Goal: Transaction & Acquisition: Purchase product/service

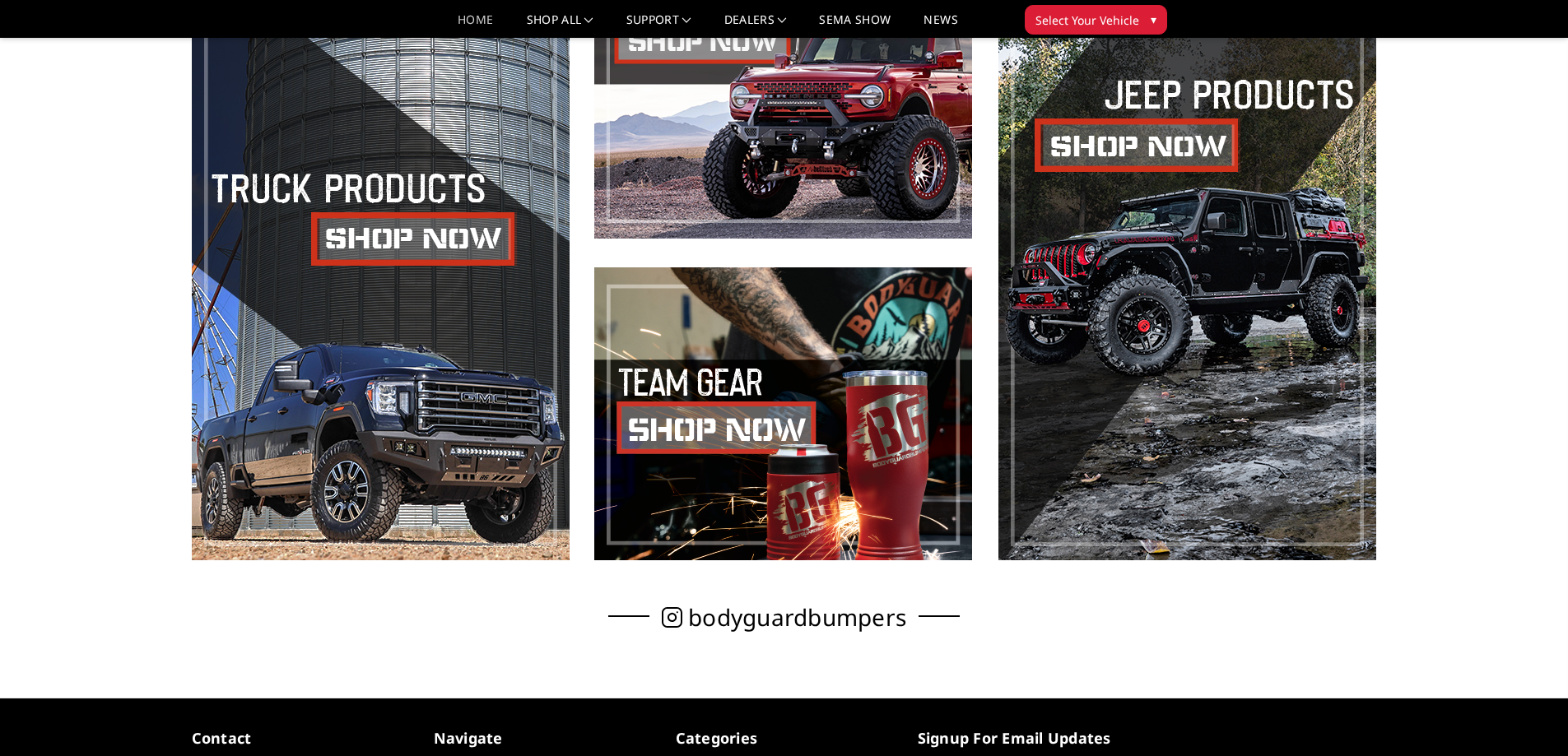
scroll to position [905, 0]
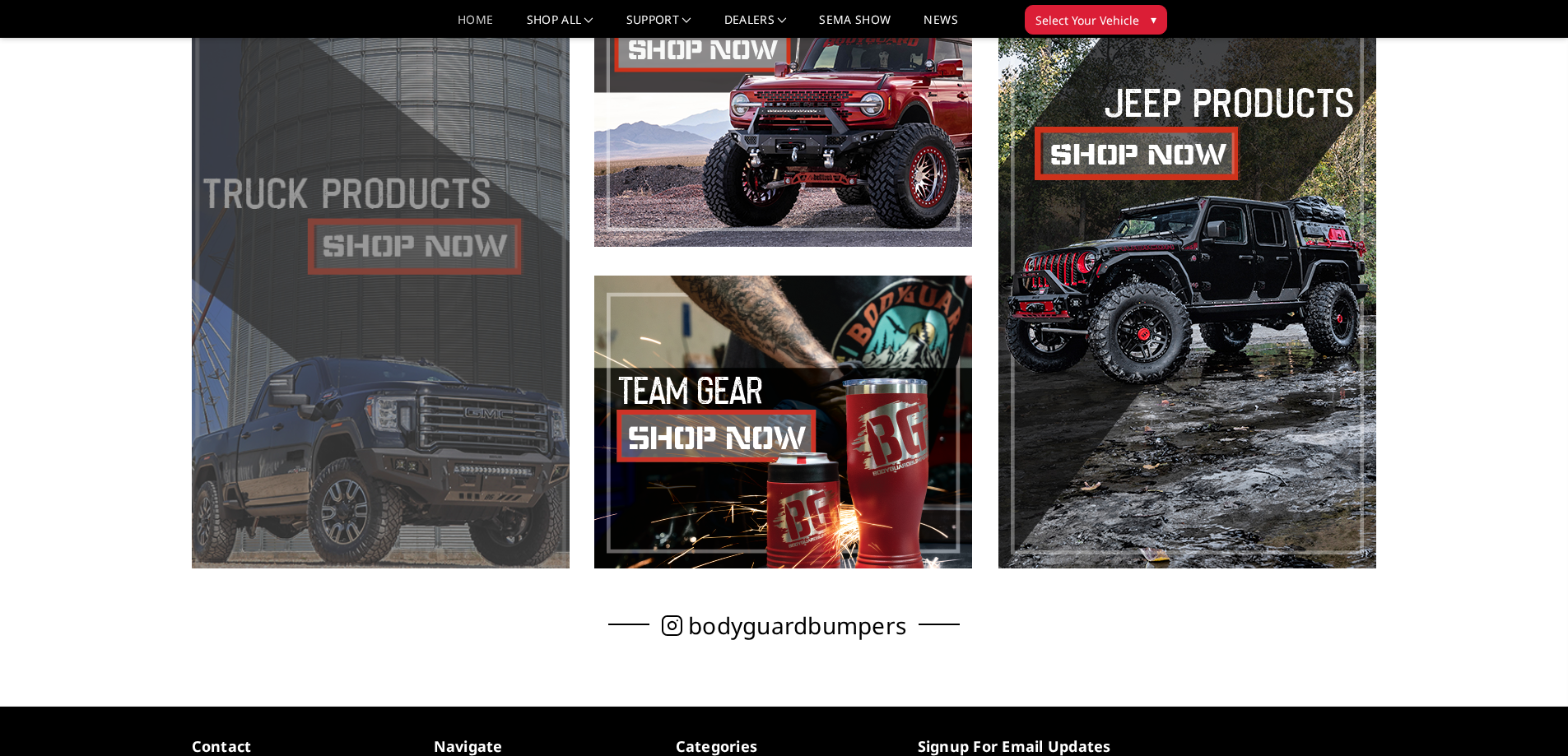
click at [452, 258] on span at bounding box center [381, 260] width 378 height 614
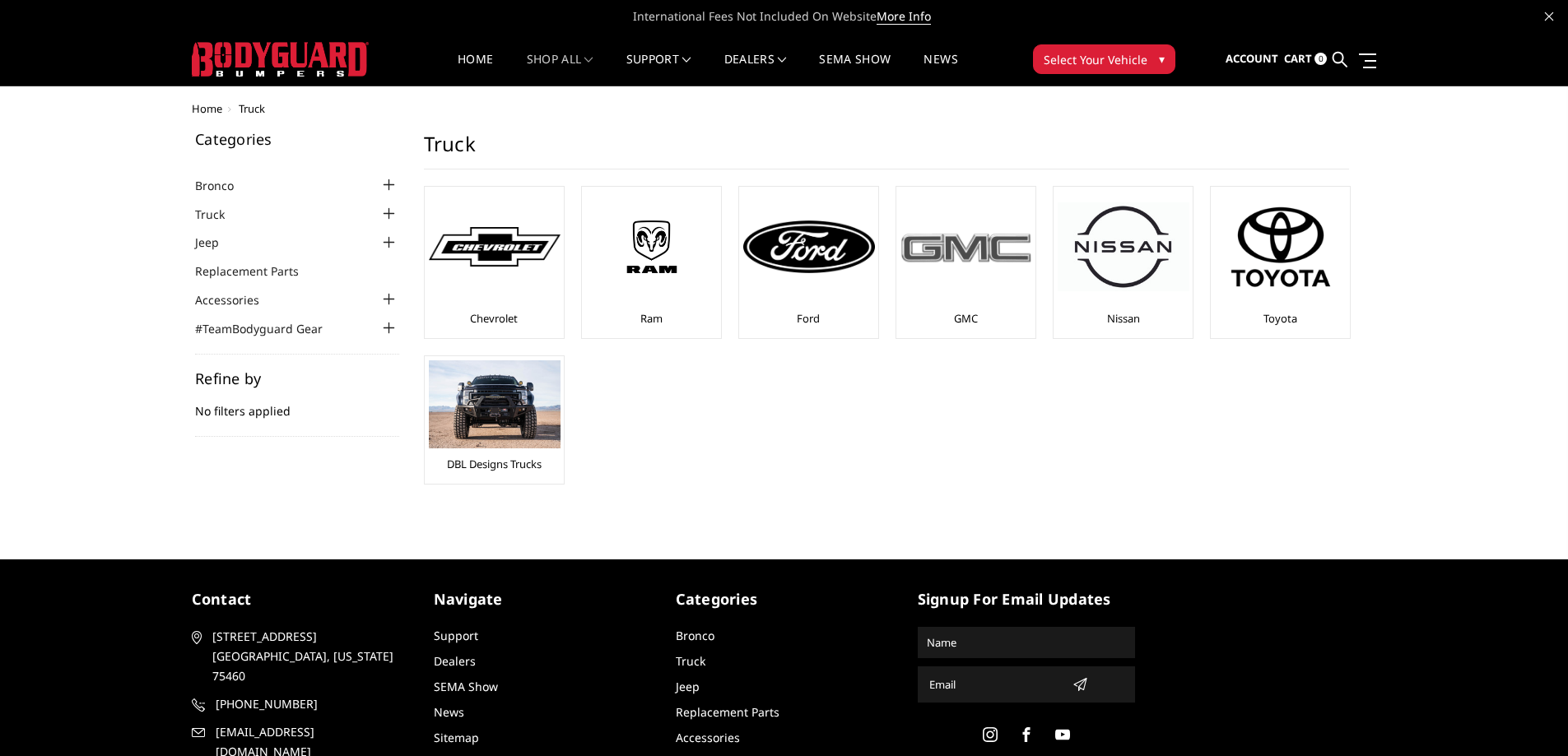
click at [972, 282] on div at bounding box center [967, 246] width 132 height 112
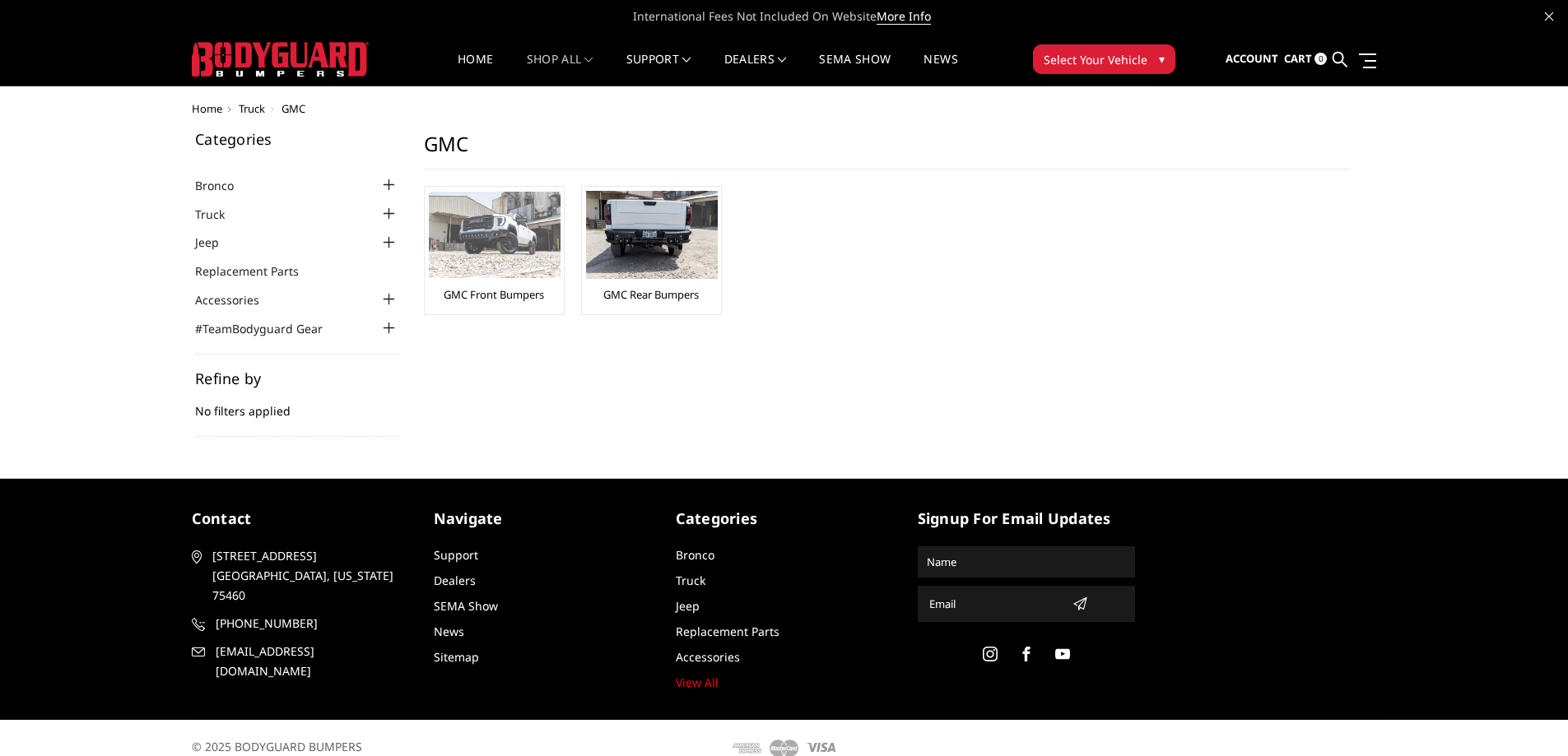
click at [482, 261] on img at bounding box center [495, 234] width 132 height 86
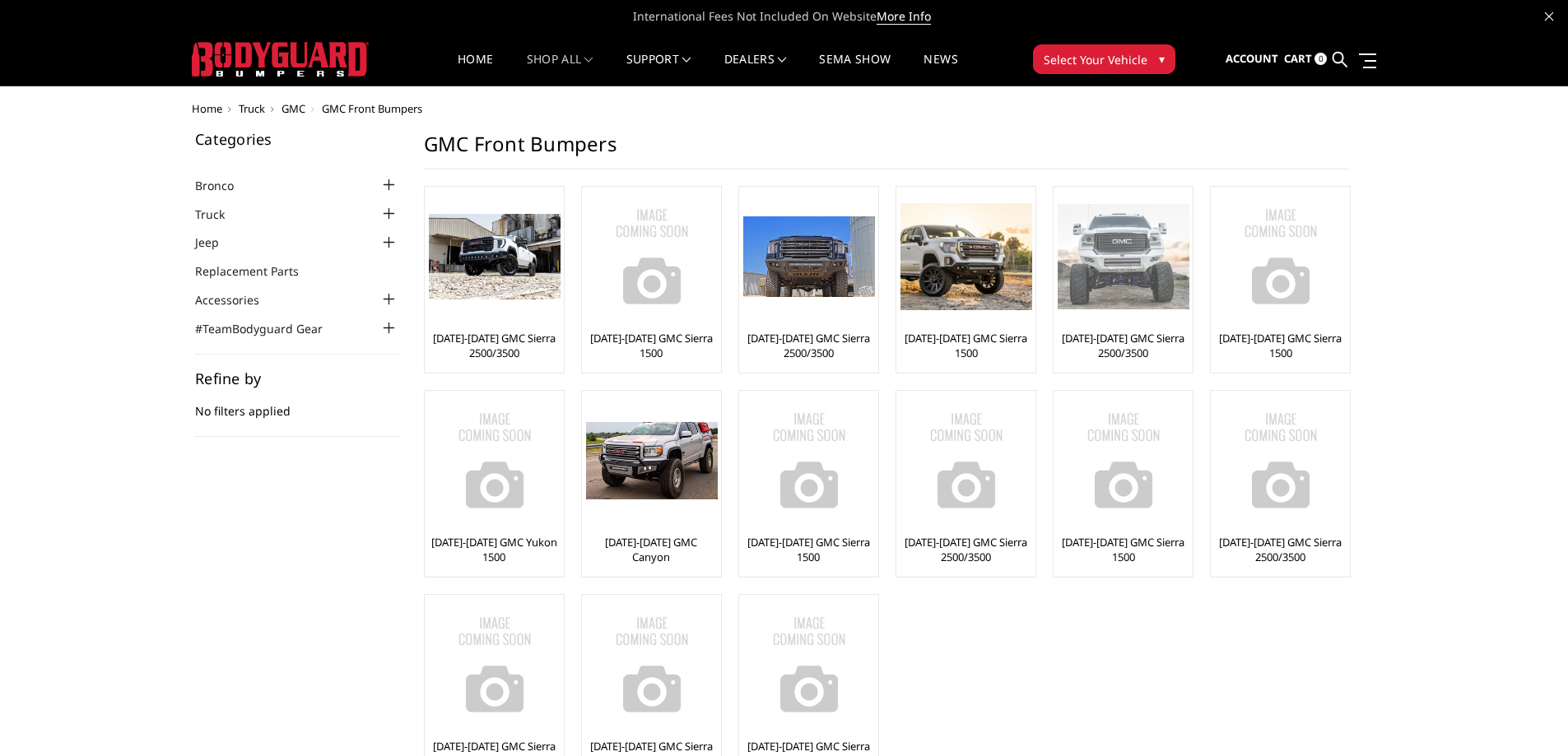
click at [1126, 334] on link "[DATE]-[DATE] GMC Sierra 2500/3500" at bounding box center [1122, 346] width 131 height 30
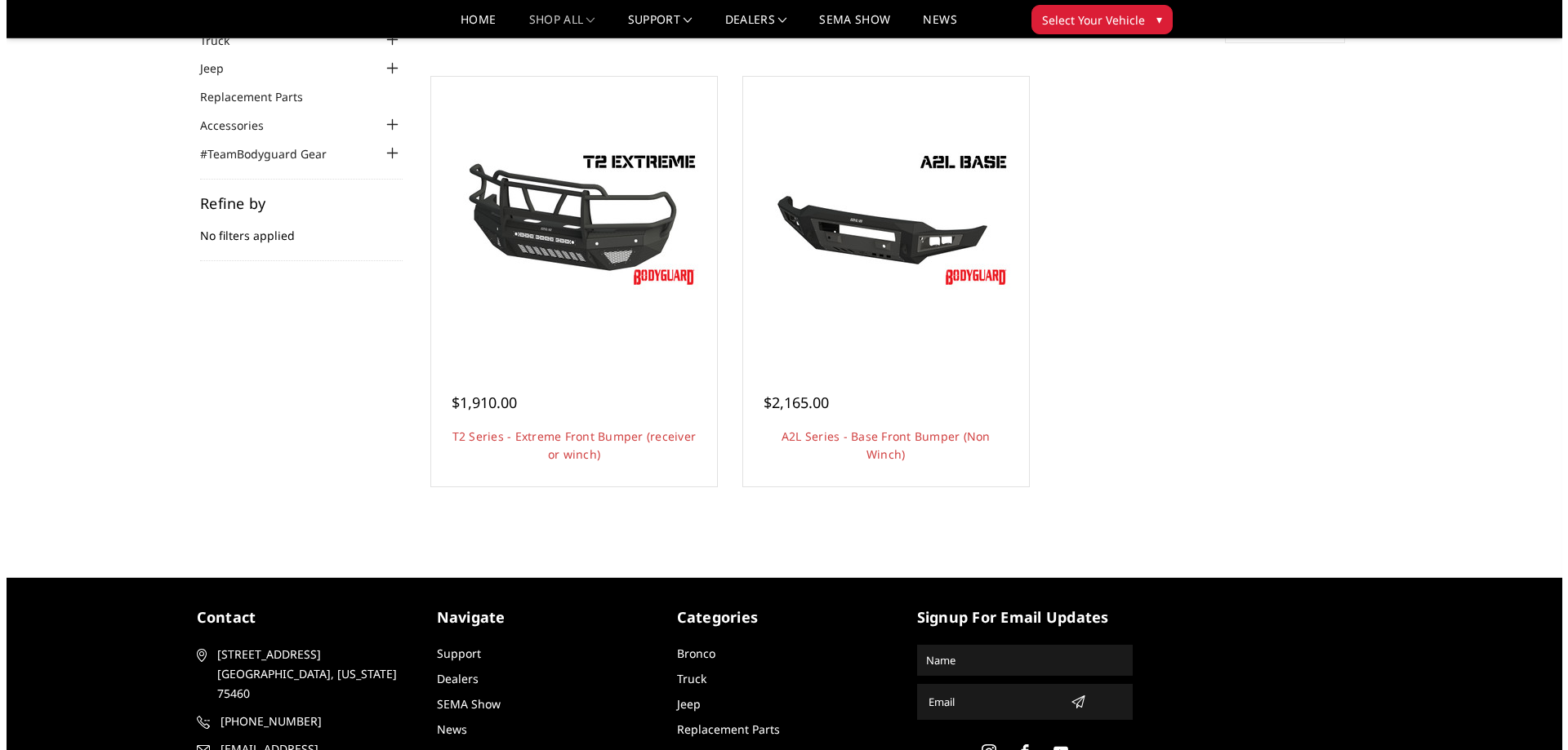
scroll to position [82, 0]
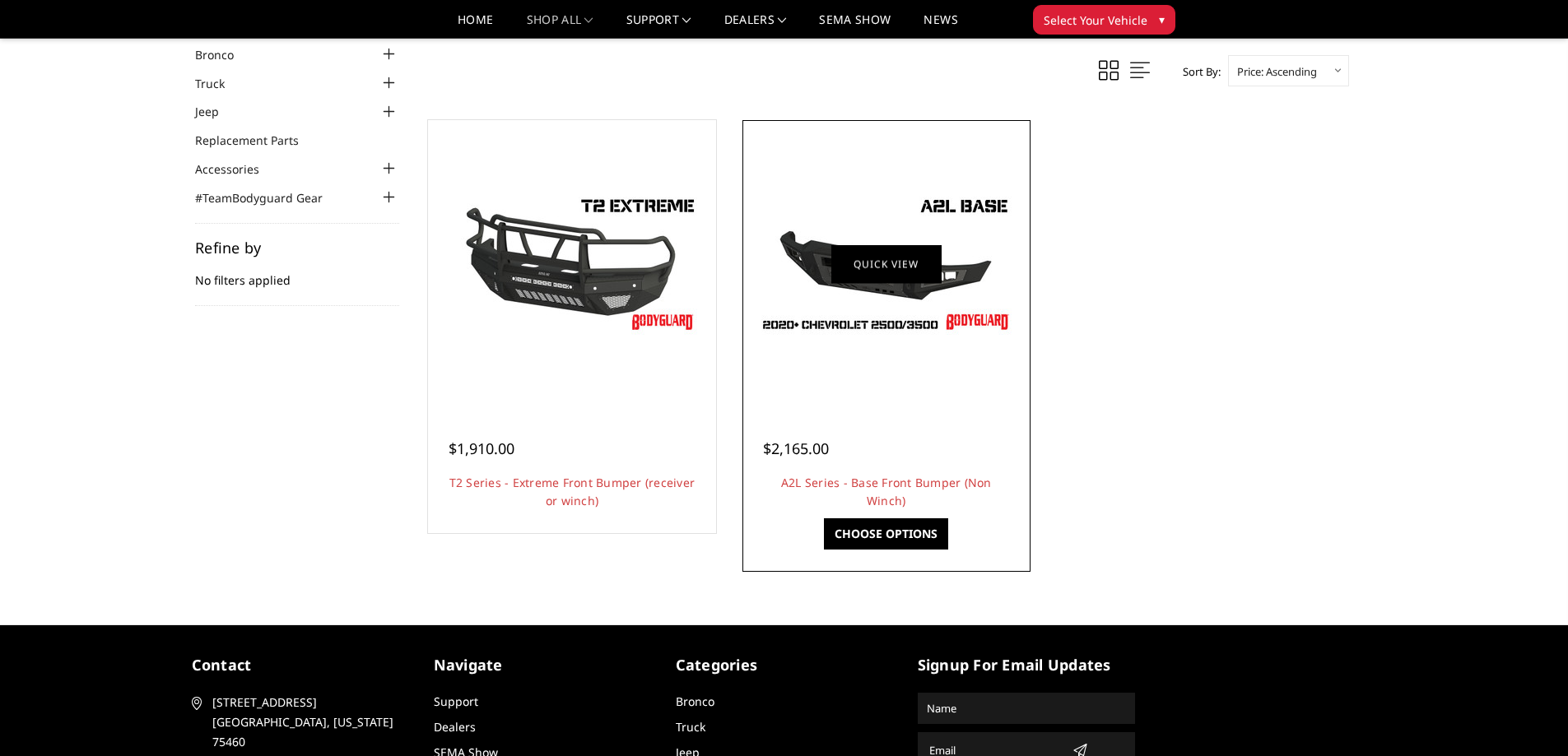
click at [879, 269] on link "Quick view" at bounding box center [886, 264] width 110 height 39
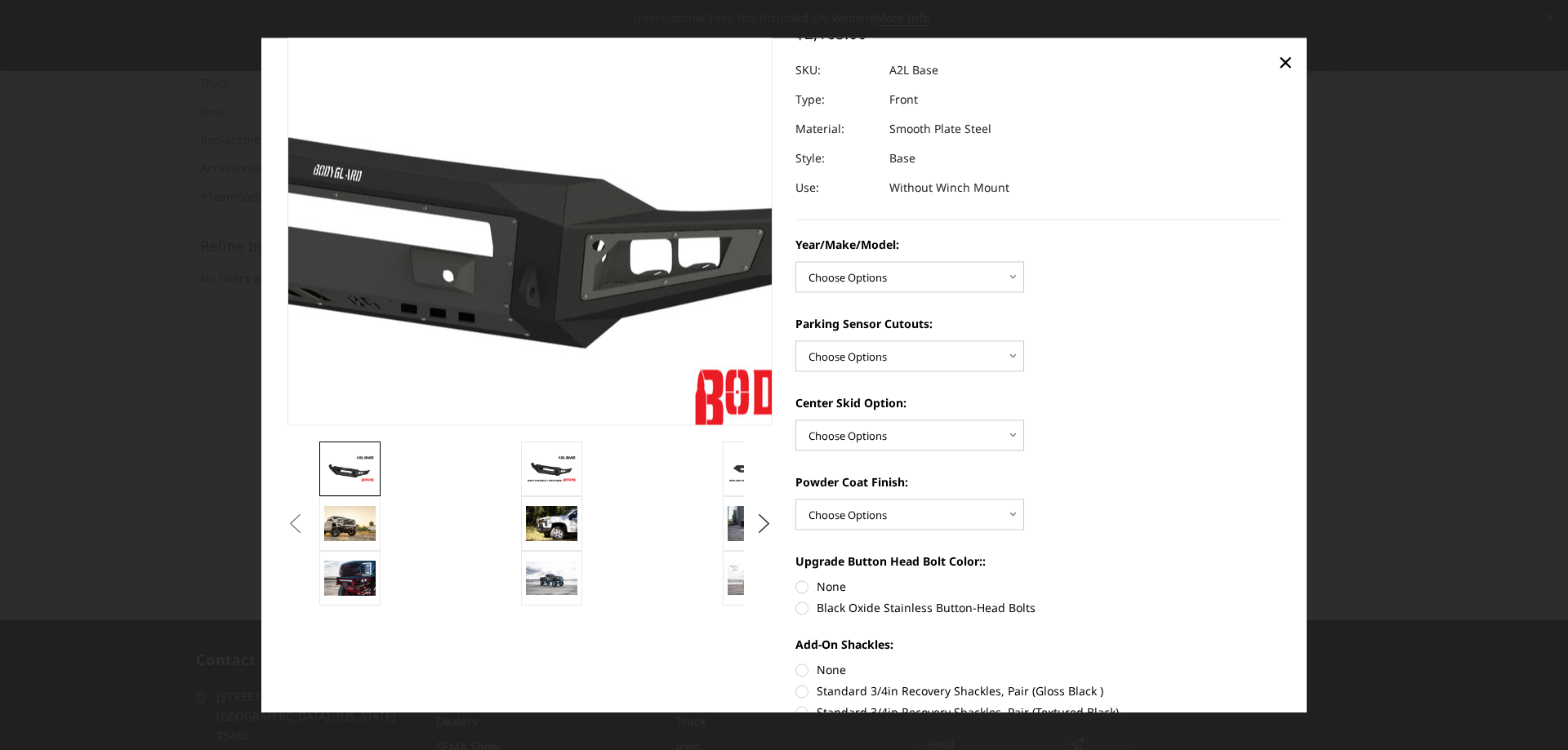
scroll to position [164, 0]
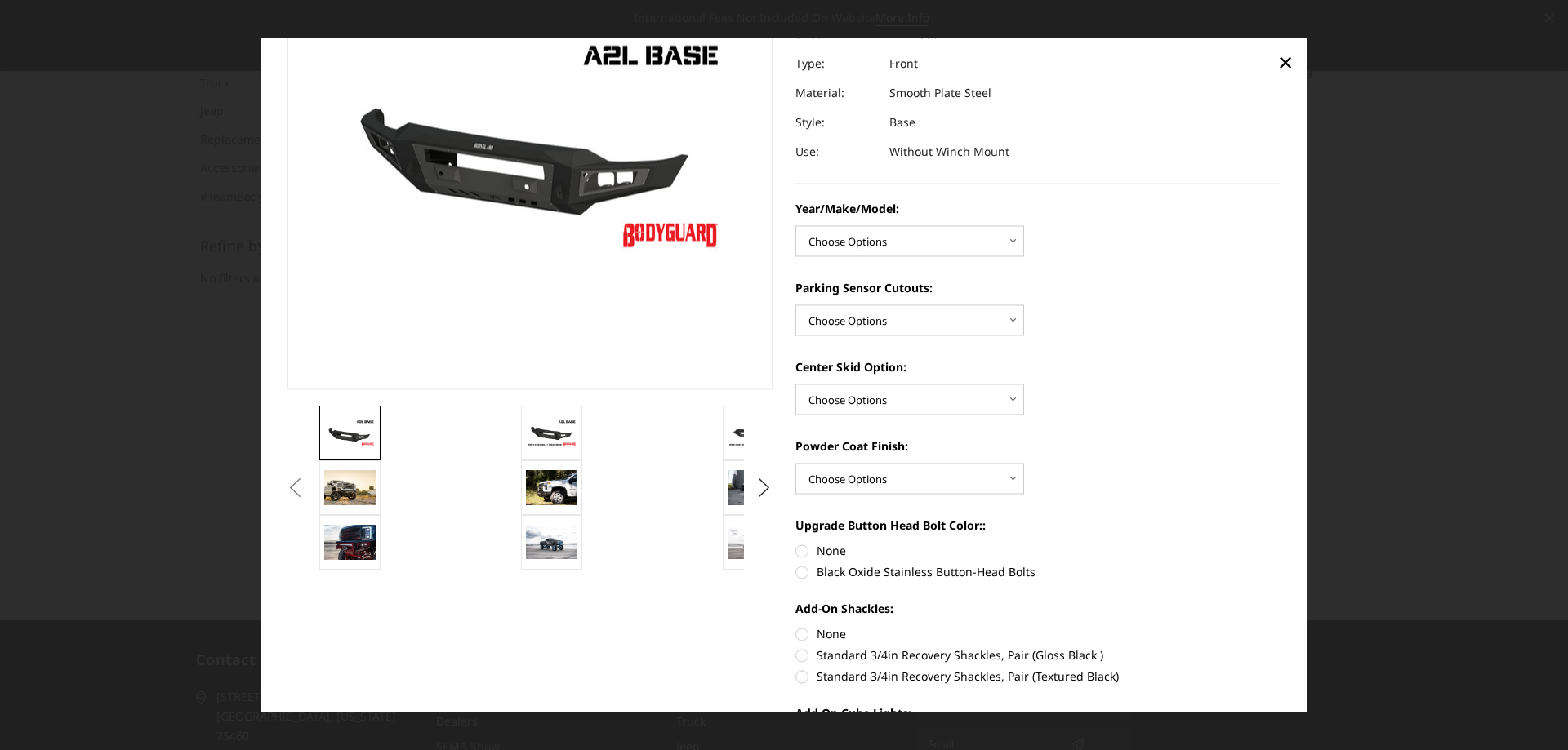
click at [308, 484] on button "Previous" at bounding box center [295, 488] width 25 height 25
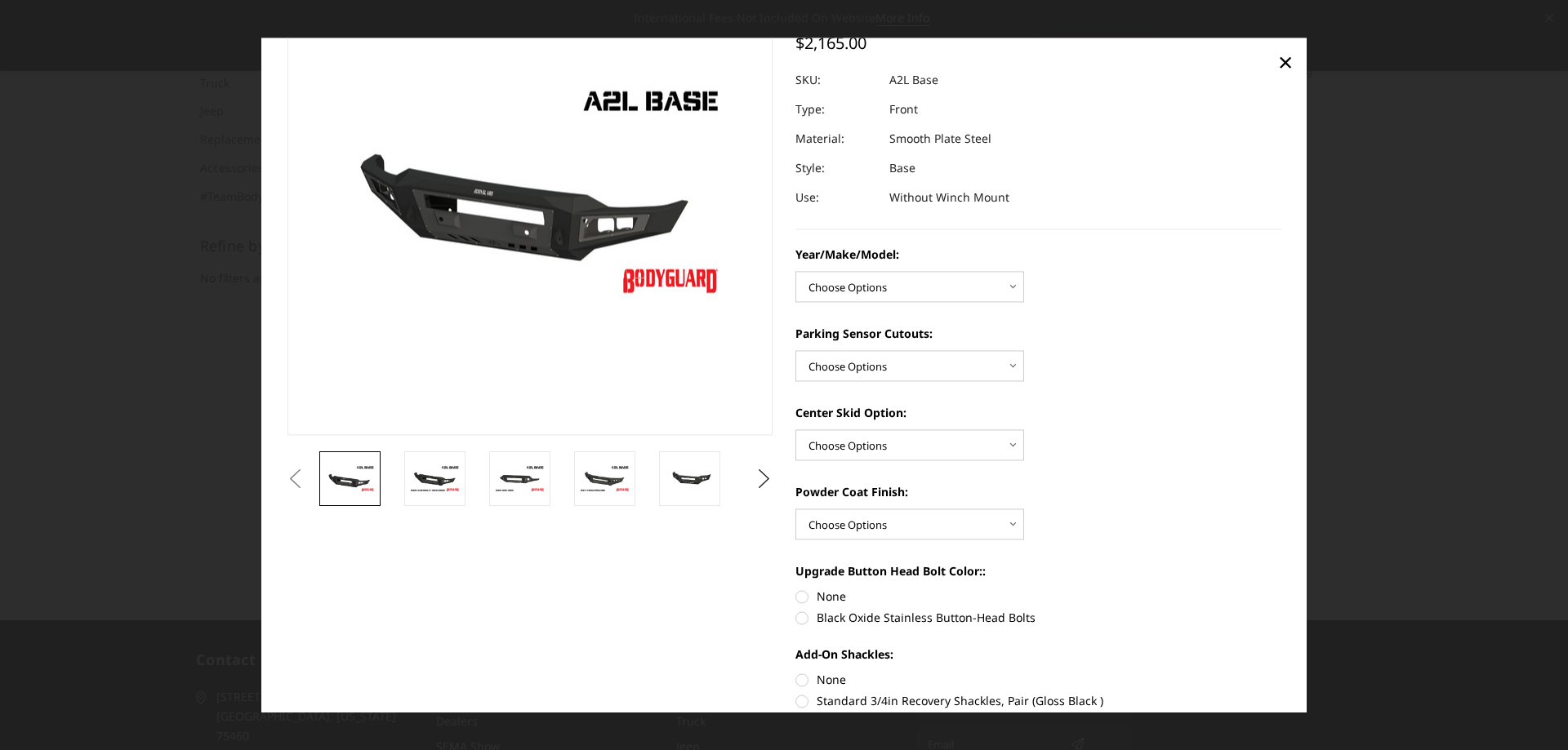
scroll to position [82, 0]
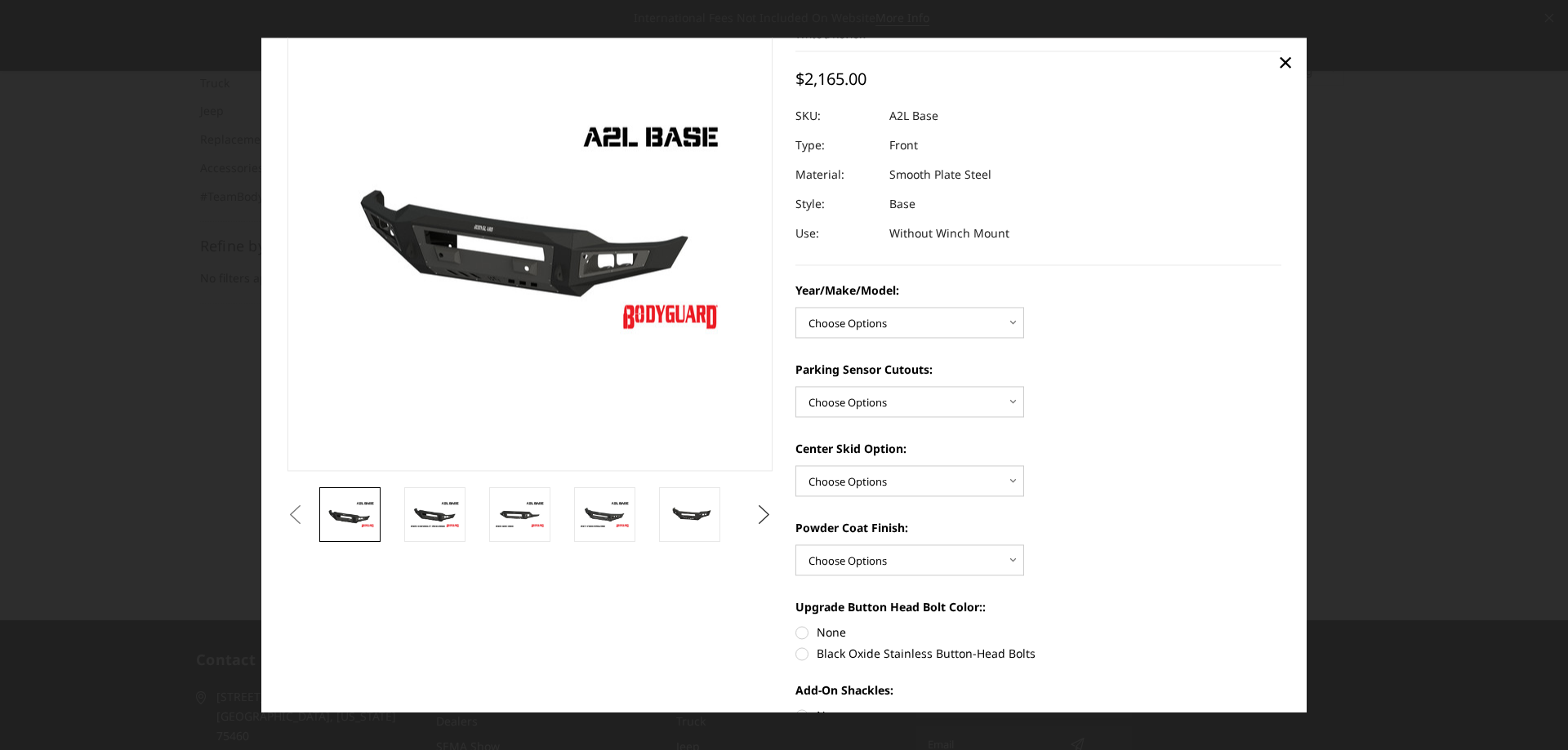
click at [757, 515] on button "Next" at bounding box center [764, 515] width 25 height 25
click at [709, 520] on img at bounding box center [690, 515] width 52 height 34
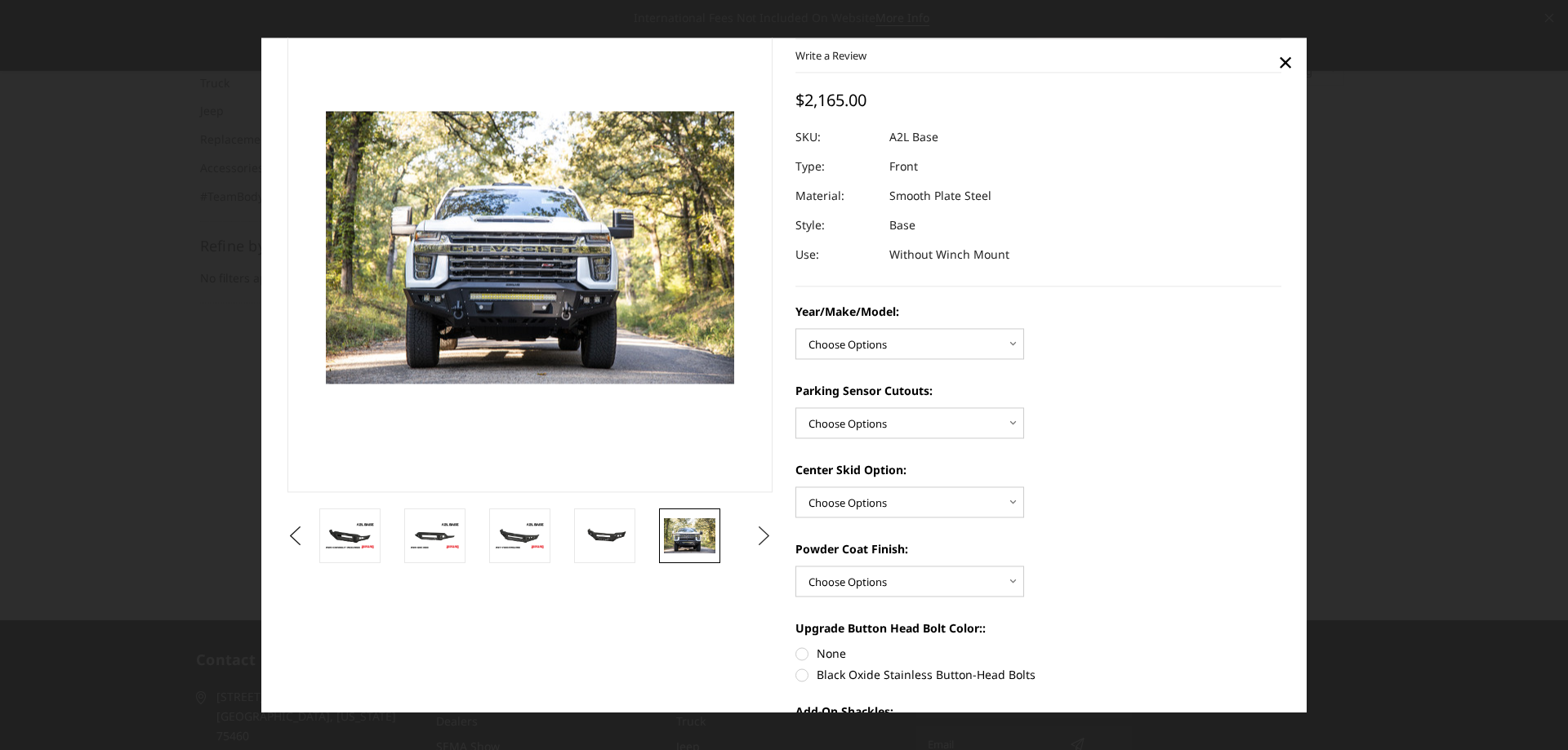
click at [752, 534] on button "Next" at bounding box center [764, 536] width 25 height 25
click at [692, 547] on img at bounding box center [690, 536] width 52 height 34
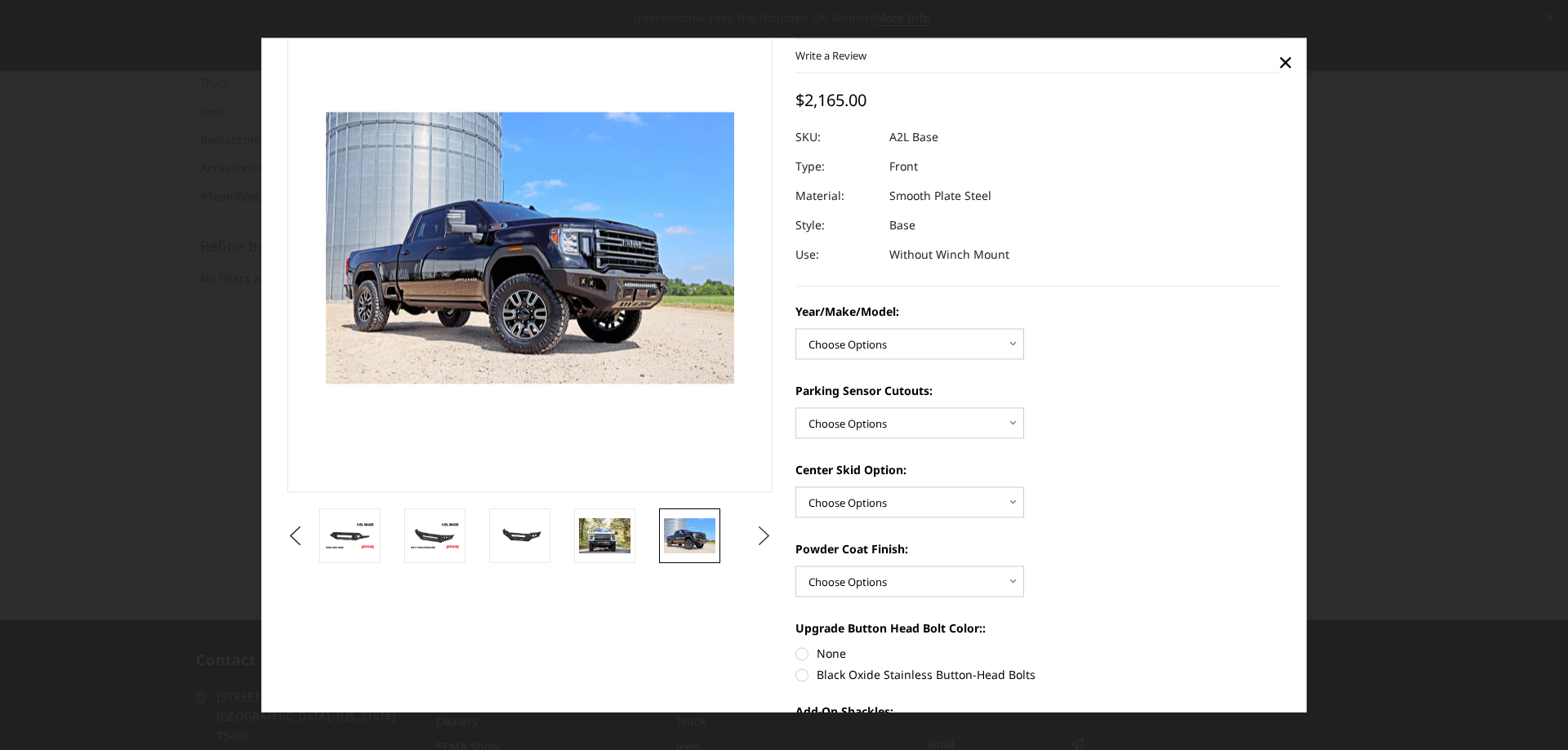
click at [754, 541] on button "Next" at bounding box center [764, 536] width 25 height 25
click at [688, 542] on img at bounding box center [690, 537] width 52 height 33
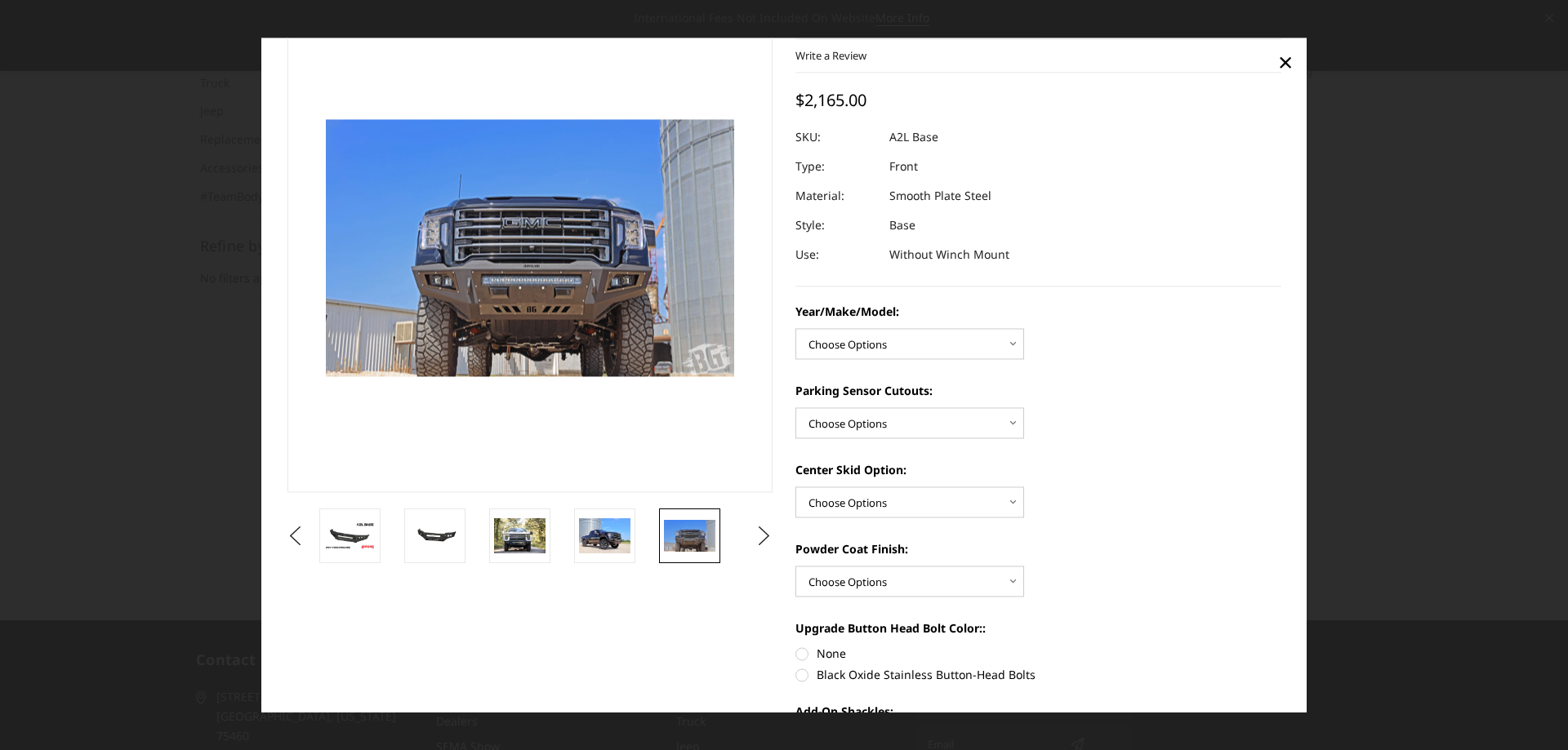
scroll to position [68, 0]
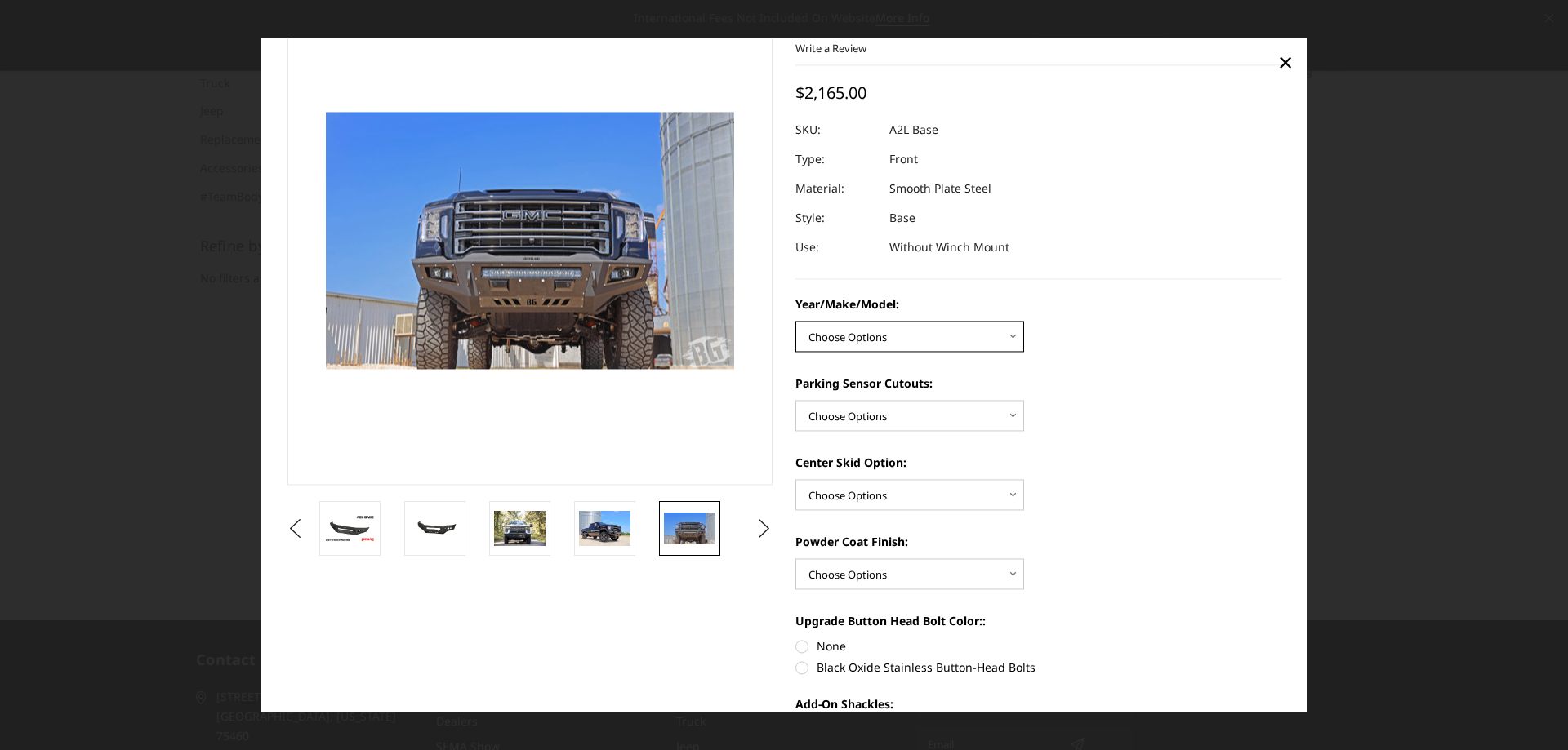
click at [1014, 330] on select "Choose Options Chevrolet 15-19 2500/3500 Chevrolet 19-21 1500 Chevrolet 15-20 C…" at bounding box center [910, 336] width 229 height 31
select select "4330"
click at [795, 321] on select "Choose Options Chevrolet 15-19 2500/3500 Chevrolet 19-21 1500 Chevrolet 15-20 C…" at bounding box center [910, 336] width 229 height 31
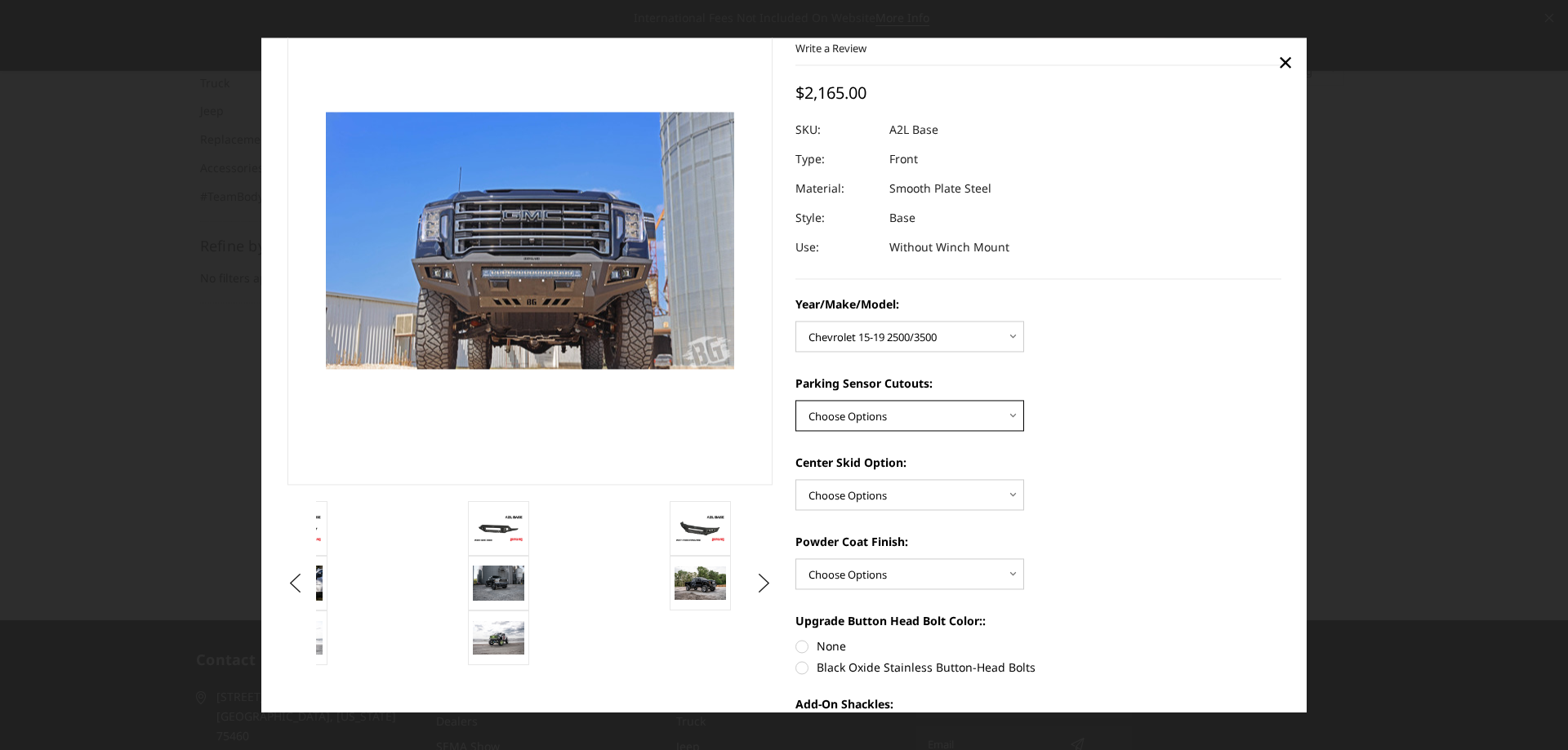
click at [1005, 421] on select "Choose Options Yes - With Parking Sensor Cutouts No - Without Parking Sensor Cu…" at bounding box center [910, 415] width 229 height 31
select select "4329"
click at [795, 400] on select "Choose Options Yes - With Parking Sensor Cutouts No - Without Parking Sensor Cu…" at bounding box center [910, 415] width 229 height 31
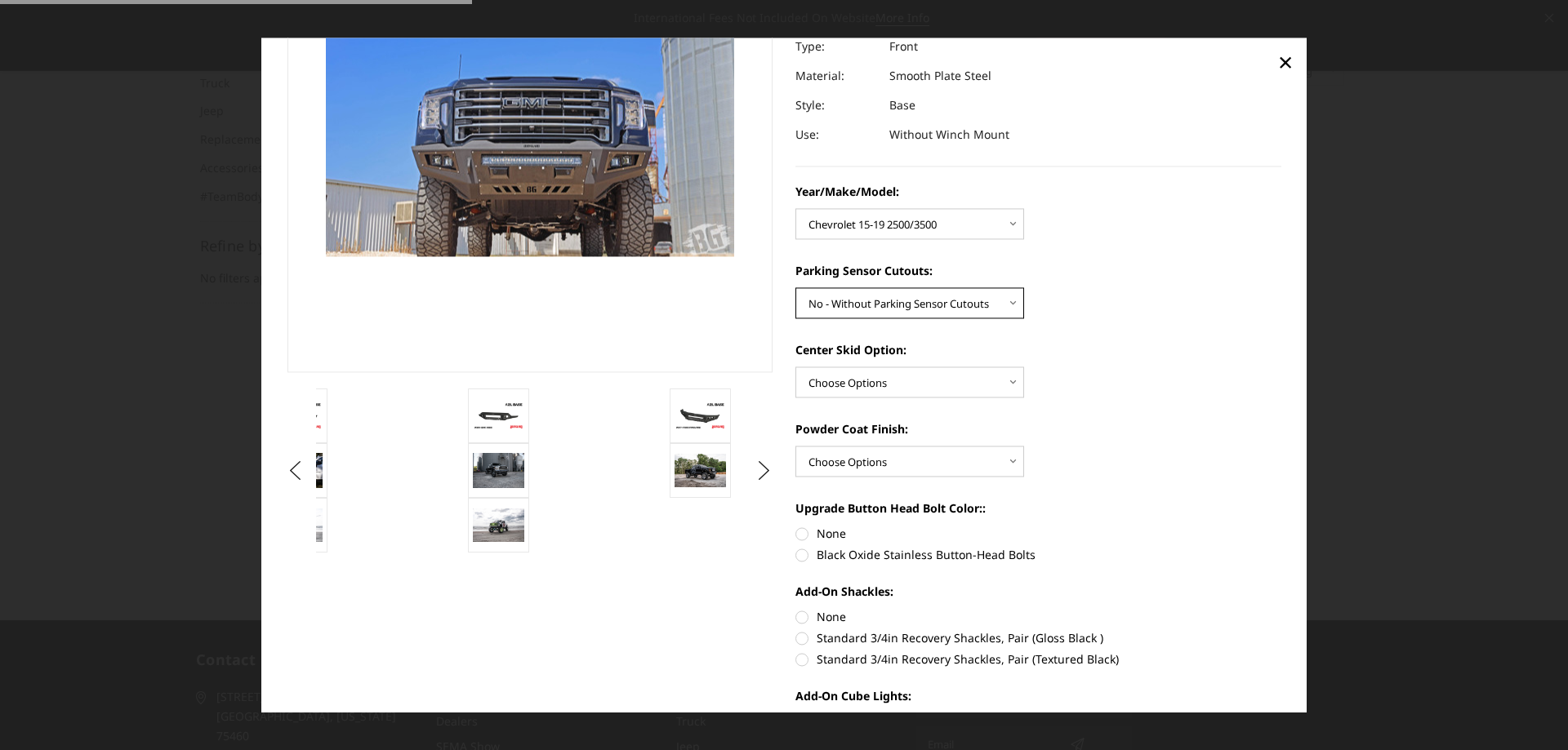
scroll to position [231, 0]
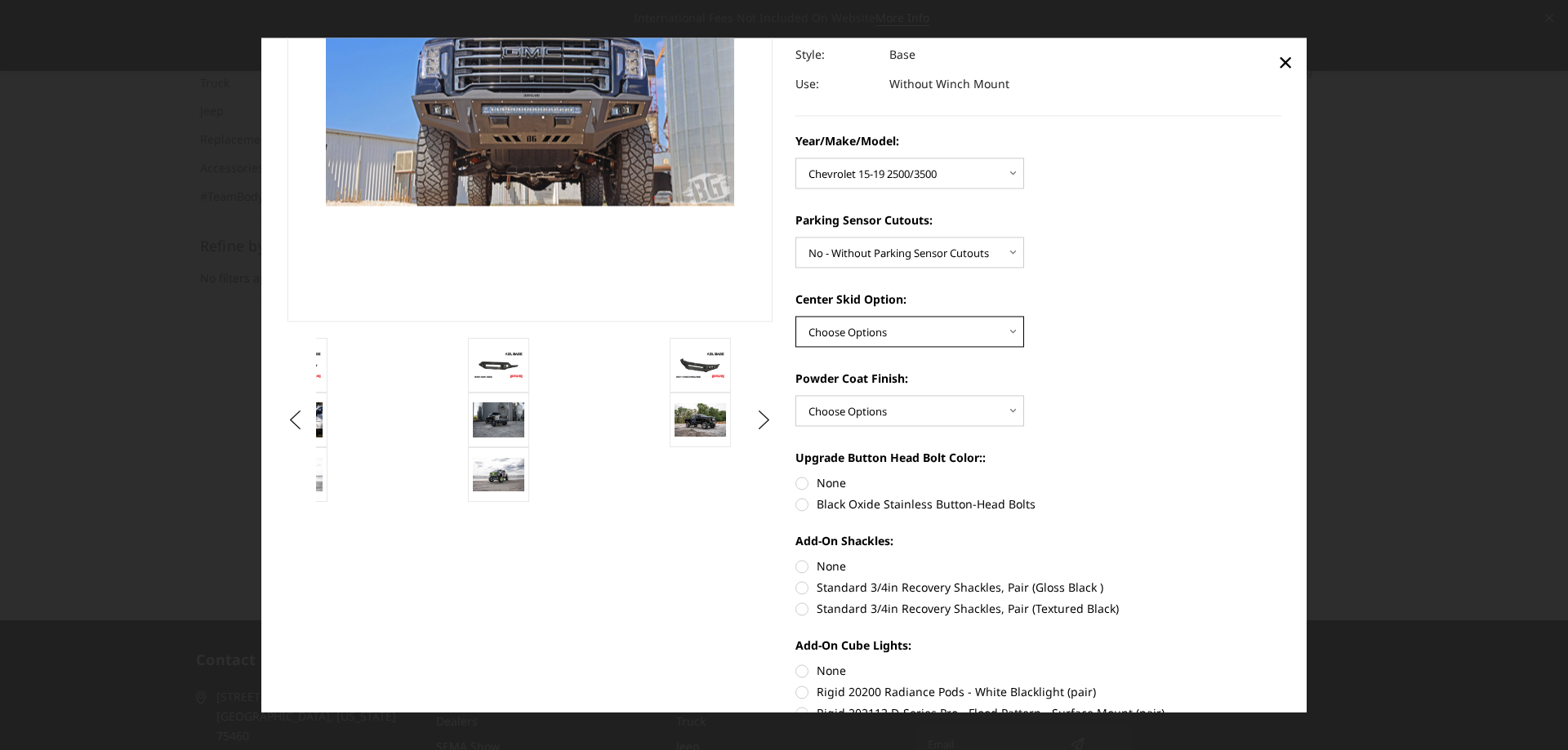
click at [1009, 331] on select "Choose Options Single Light Bar Cutout" at bounding box center [910, 332] width 229 height 31
click at [1151, 361] on div "Year/Make/Model: Choose Options Chevrolet 15-19 2500/3500 Chevrolet 19-21 1500 …" at bounding box center [1038, 477] width 486 height 690
click at [1004, 411] on select "Choose Options Bare metal (included) Texture Black Powder Coat" at bounding box center [910, 411] width 229 height 31
click at [1127, 393] on div "Powder Coat Finish: Choose Options Bare metal (included) Texture Black Powder C…" at bounding box center [1038, 397] width 486 height 56
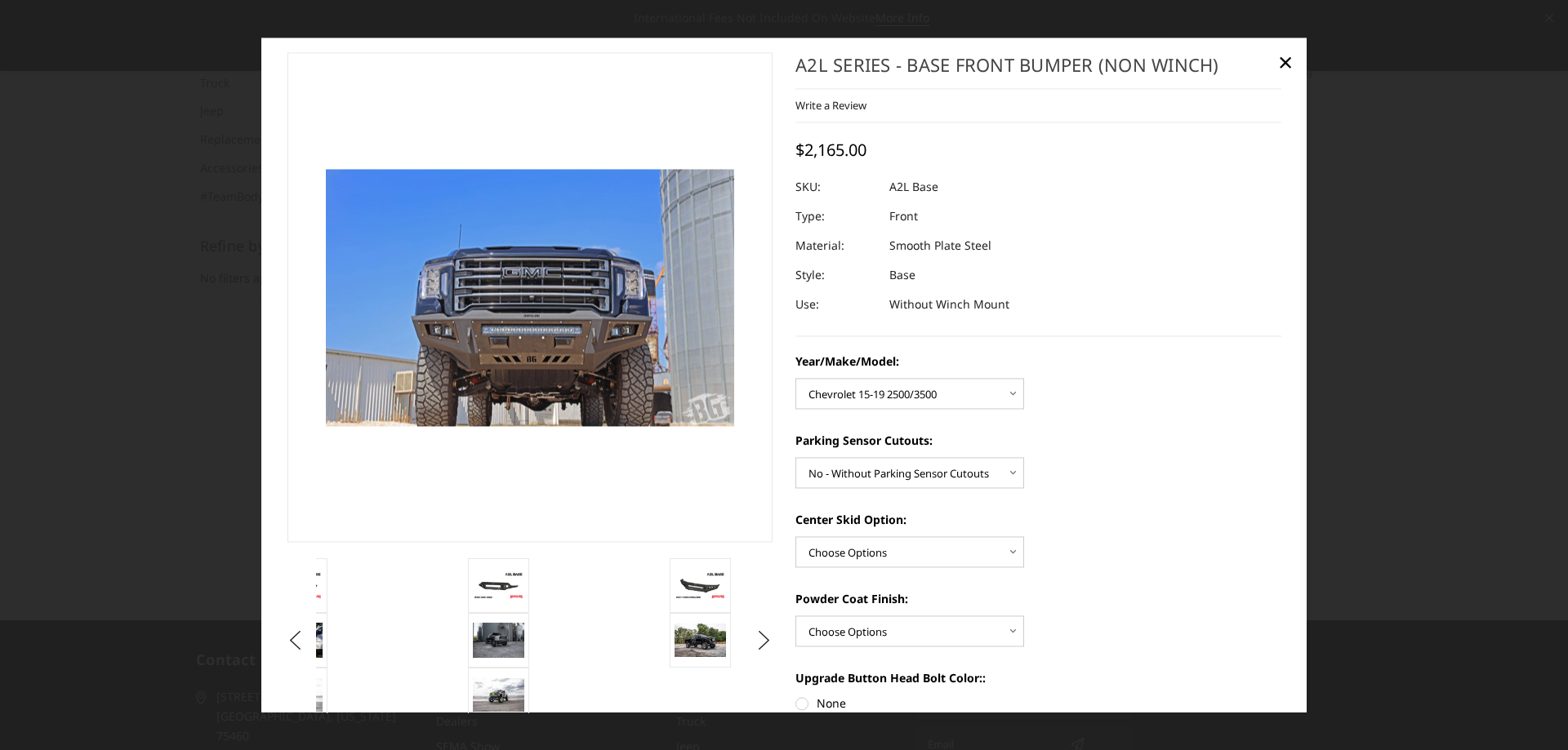
scroll to position [0, 0]
